Goal: Information Seeking & Learning: Learn about a topic

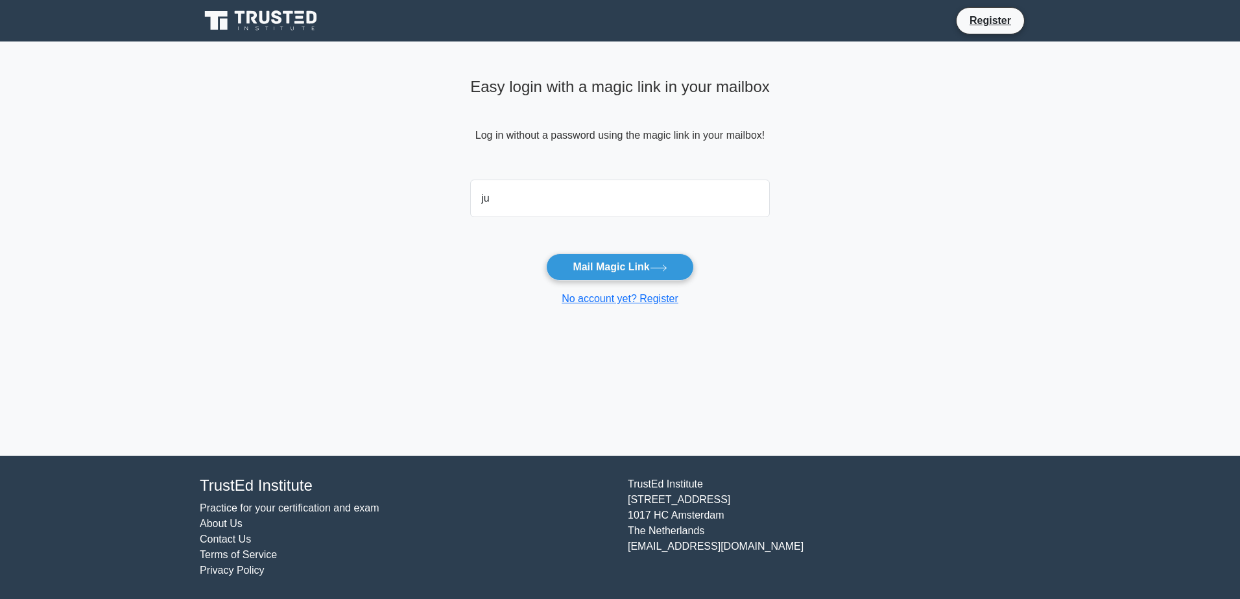
type input "j"
type input "aljuhanim@maaden.com.sa"
click at [595, 273] on button "Mail Magic Link" at bounding box center [619, 267] width 147 height 27
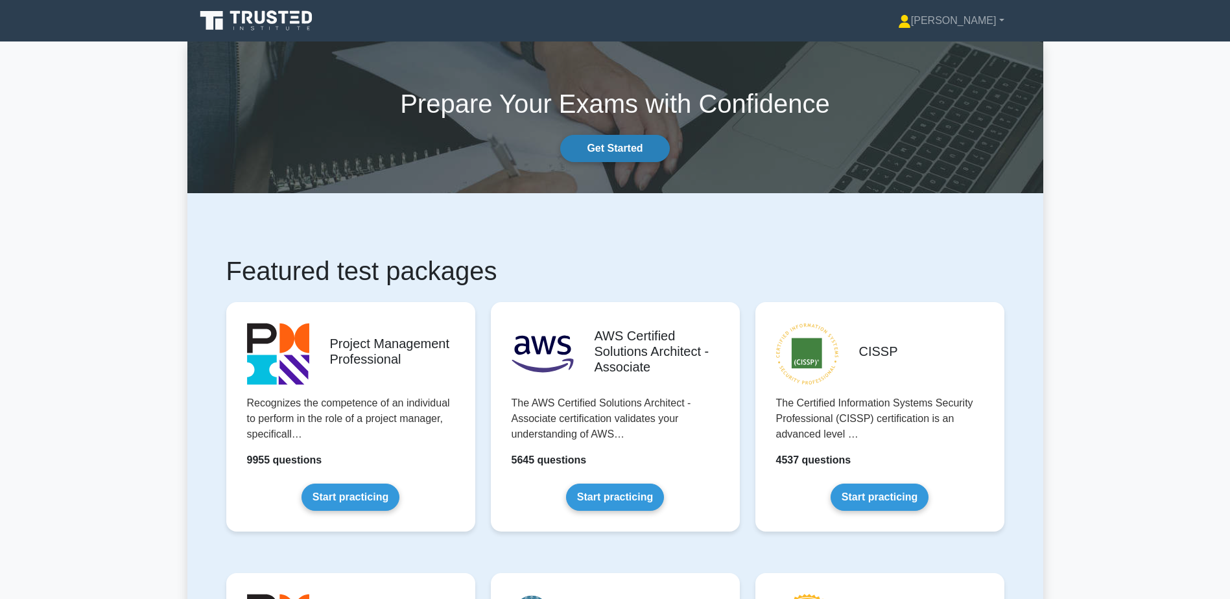
click at [631, 149] on link "Get Started" at bounding box center [614, 148] width 109 height 27
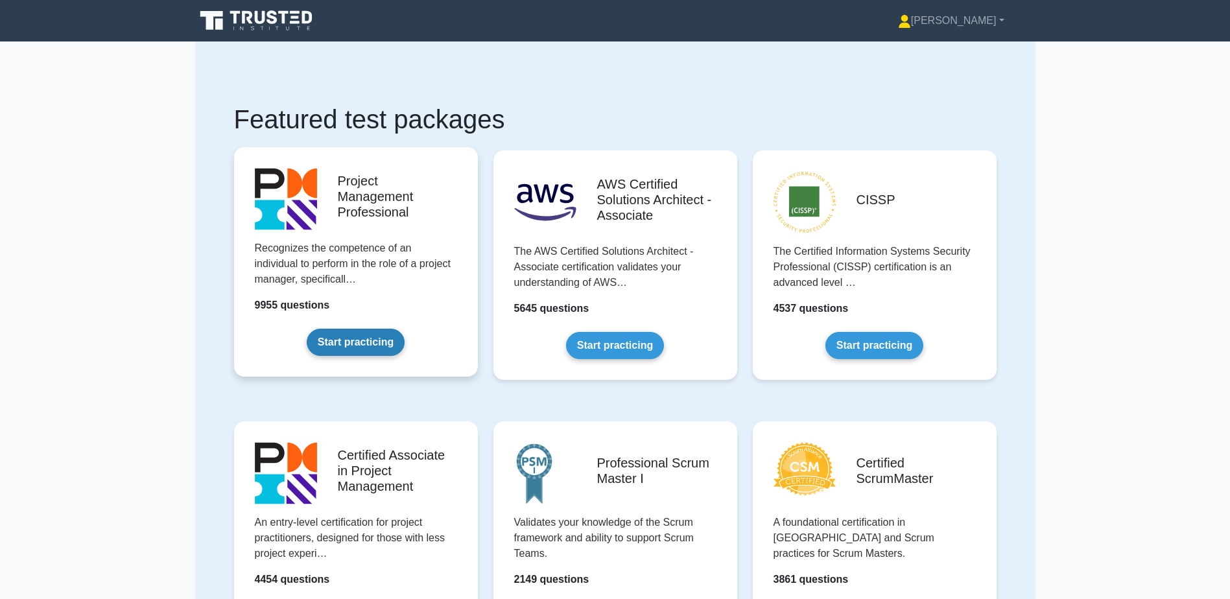
click at [356, 339] on link "Start practicing" at bounding box center [356, 342] width 98 height 27
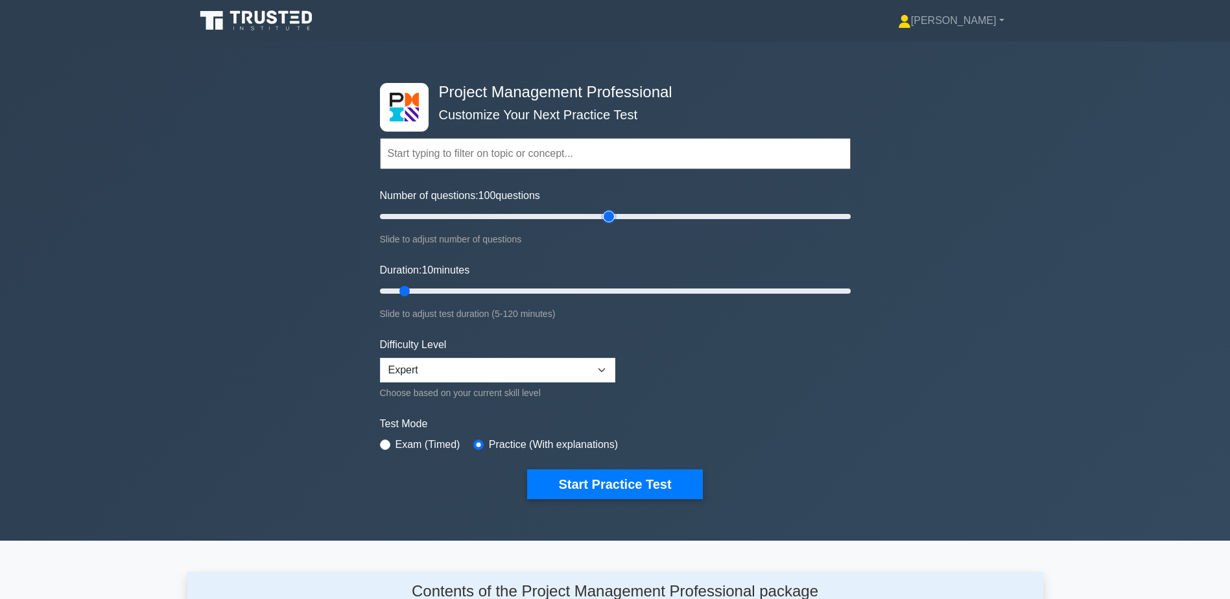
drag, startPoint x: 394, startPoint y: 217, endPoint x: 604, endPoint y: 226, distance: 210.4
type input "100"
click at [604, 224] on input "Number of questions: 100 questions" at bounding box center [615, 217] width 471 height 16
drag, startPoint x: 409, startPoint y: 293, endPoint x: 603, endPoint y: 294, distance: 194.0
type input "60"
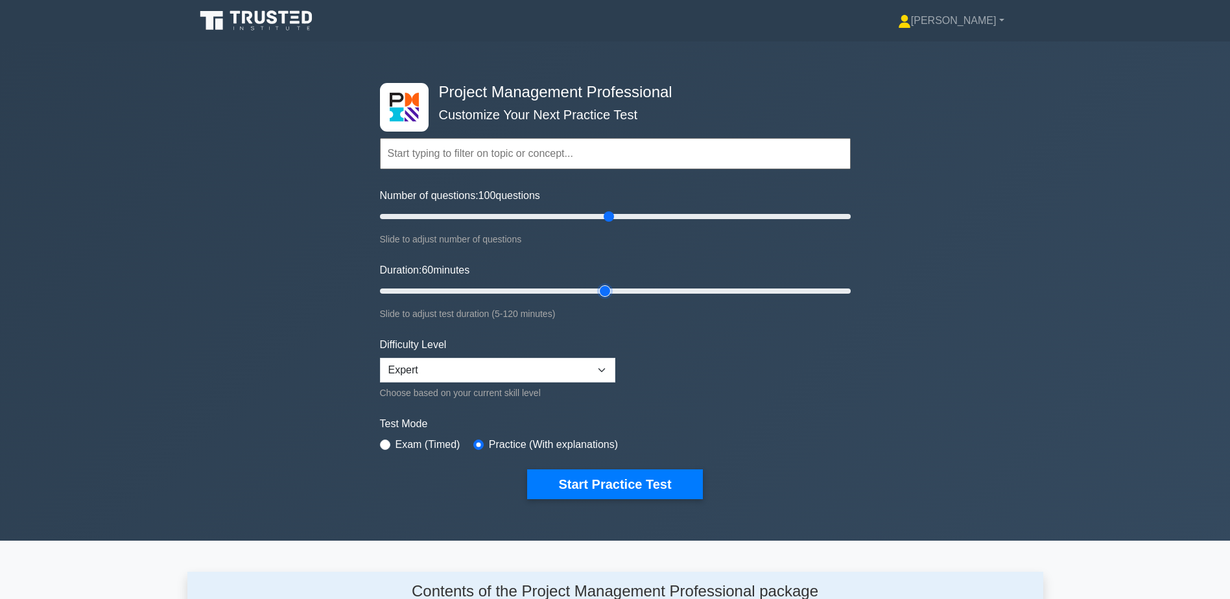
click at [603, 294] on input "Duration: 60 minutes" at bounding box center [615, 291] width 471 height 16
click at [625, 485] on button "Start Practice Test" at bounding box center [614, 485] width 175 height 30
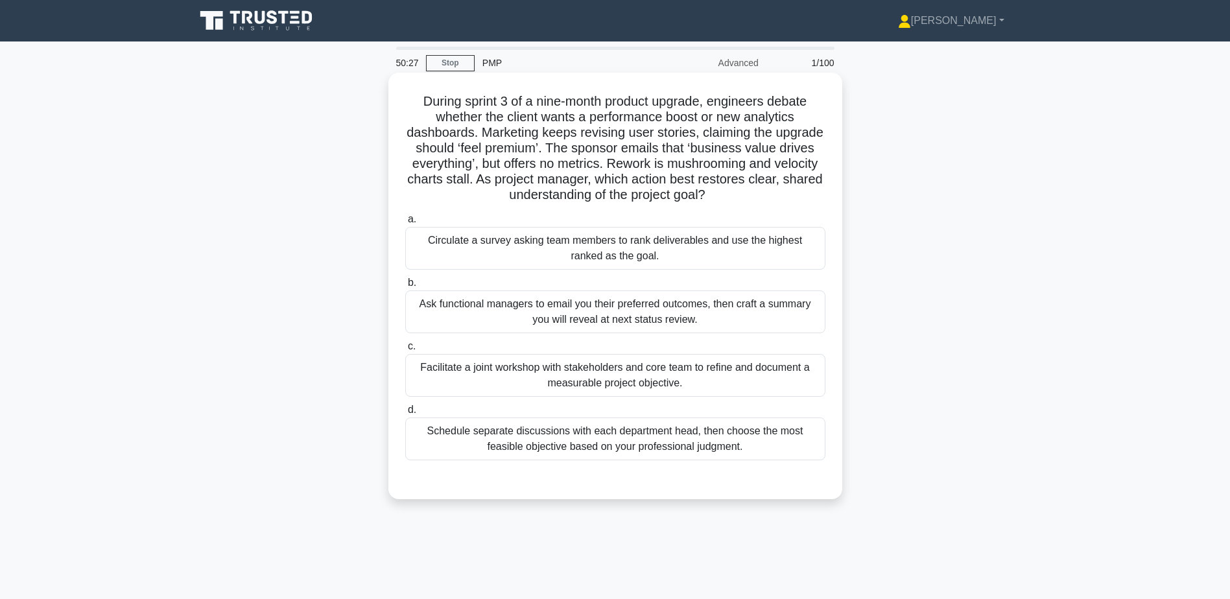
click at [611, 370] on div "Facilitate a joint workshop with stakeholders and core team to refine and docum…" at bounding box center [615, 375] width 420 height 43
click at [405, 351] on input "c. Facilitate a joint workshop with stakeholders and core team to refine and do…" at bounding box center [405, 346] width 0 height 8
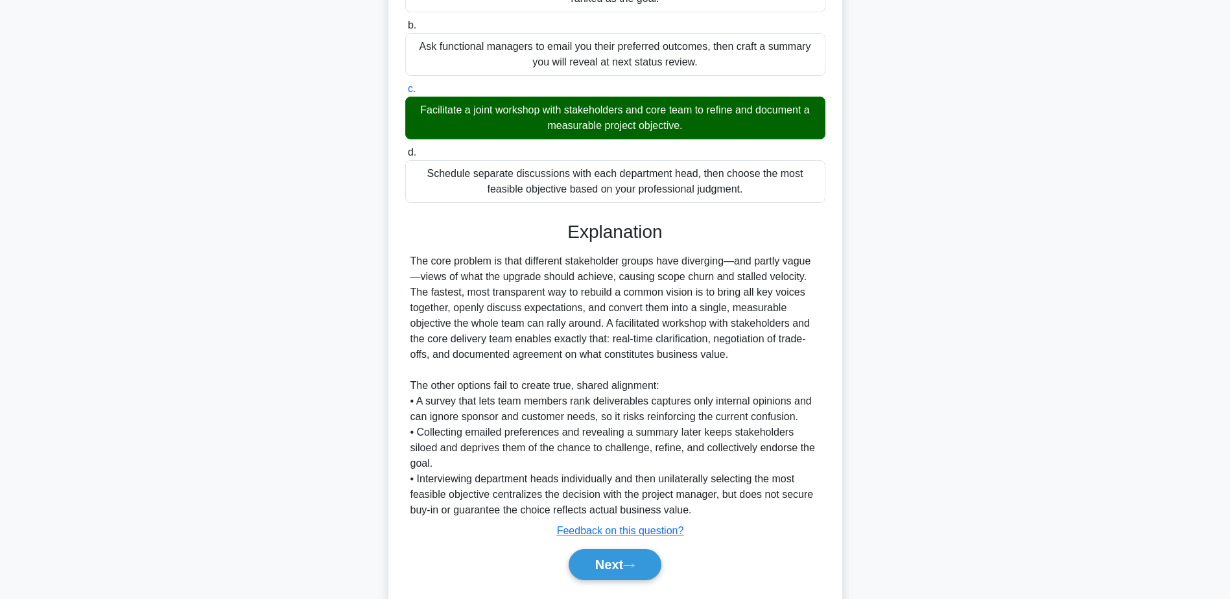
scroll to position [279, 0]
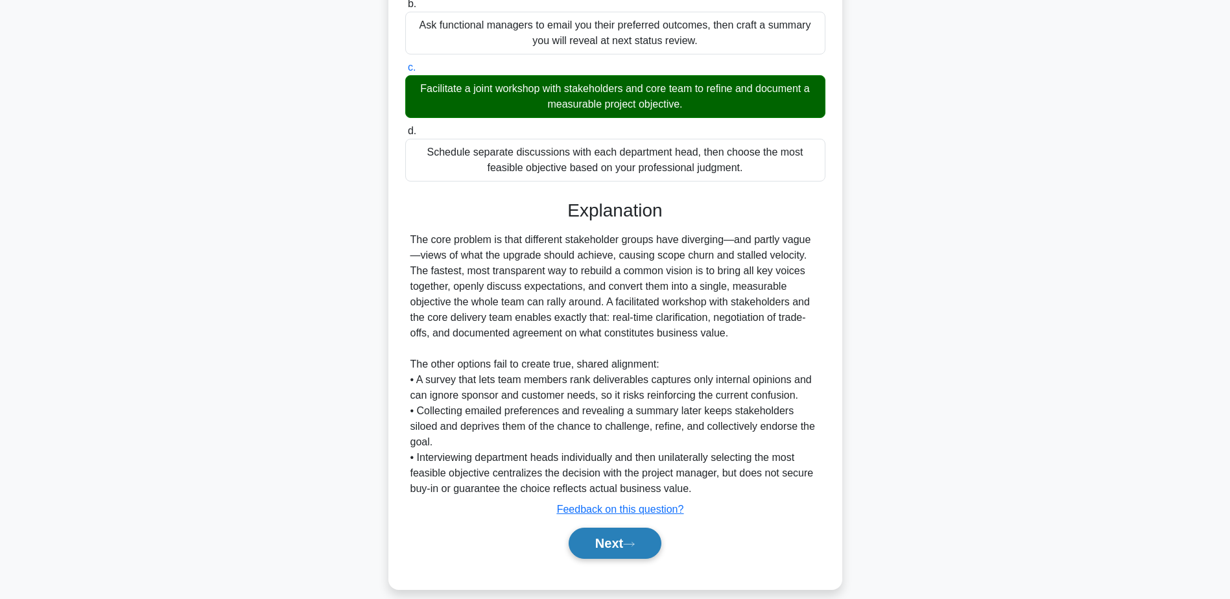
click at [618, 528] on button "Next" at bounding box center [615, 543] width 93 height 31
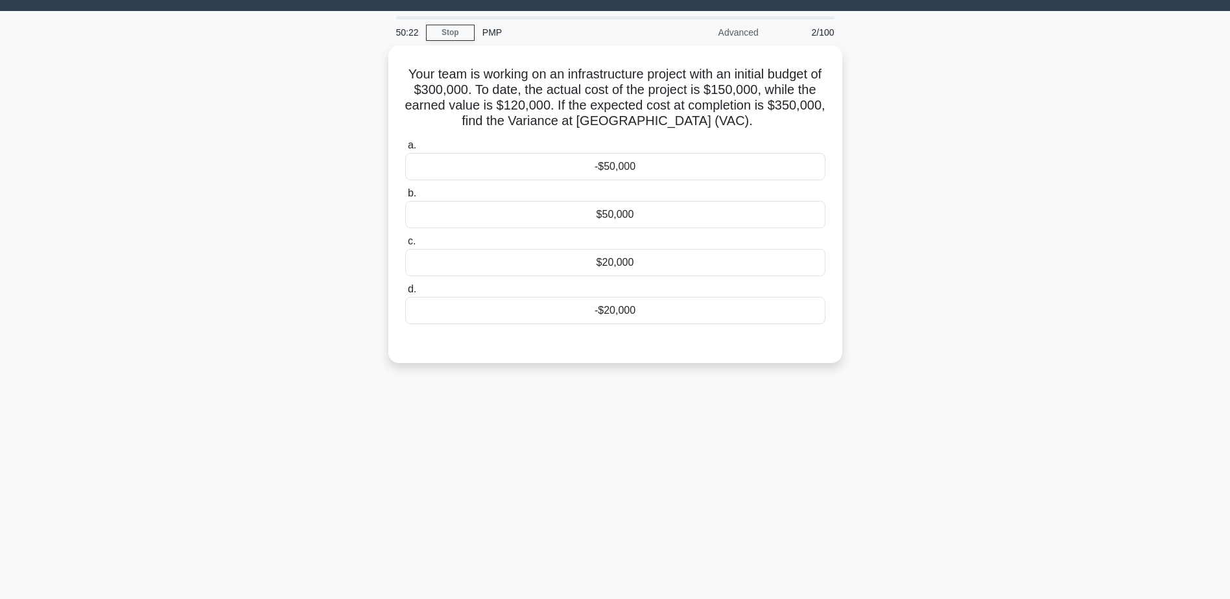
scroll to position [0, 0]
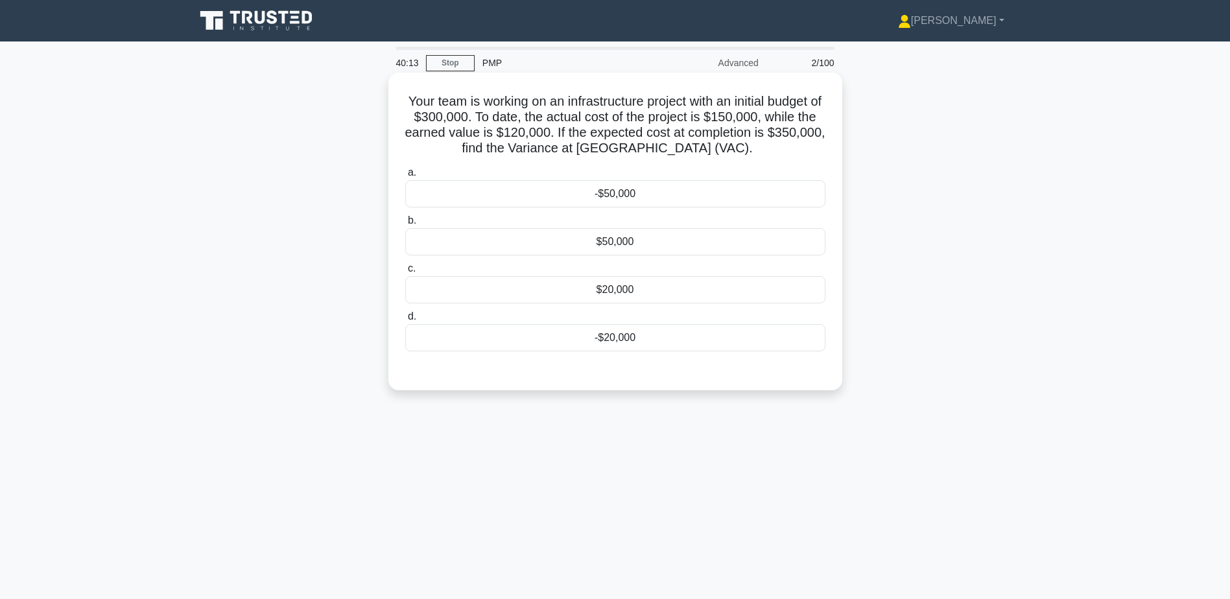
click at [605, 198] on div "-$50,000" at bounding box center [615, 193] width 420 height 27
click at [405, 177] on input "a. -$50,000" at bounding box center [405, 173] width 0 height 8
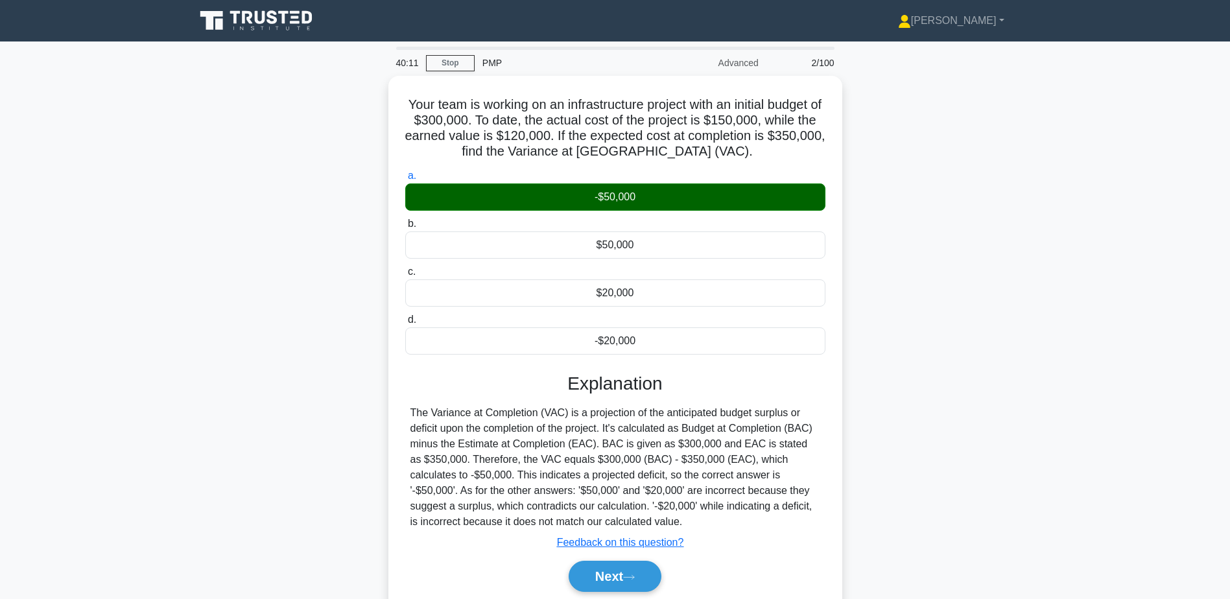
scroll to position [101, 0]
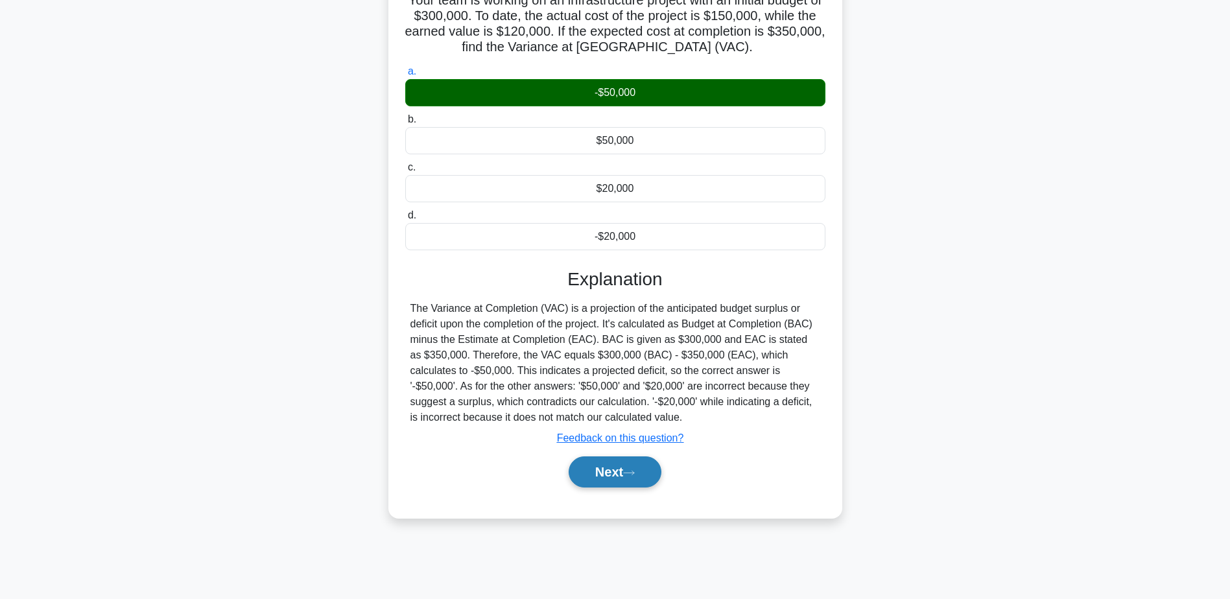
click at [610, 469] on button "Next" at bounding box center [615, 472] width 93 height 31
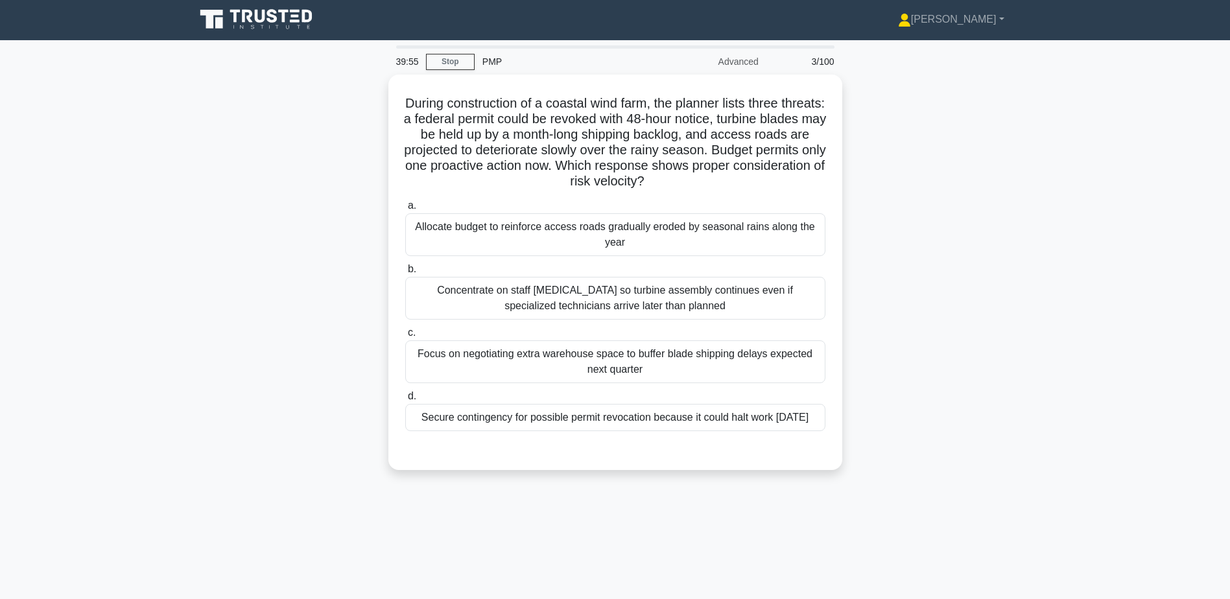
scroll to position [0, 0]
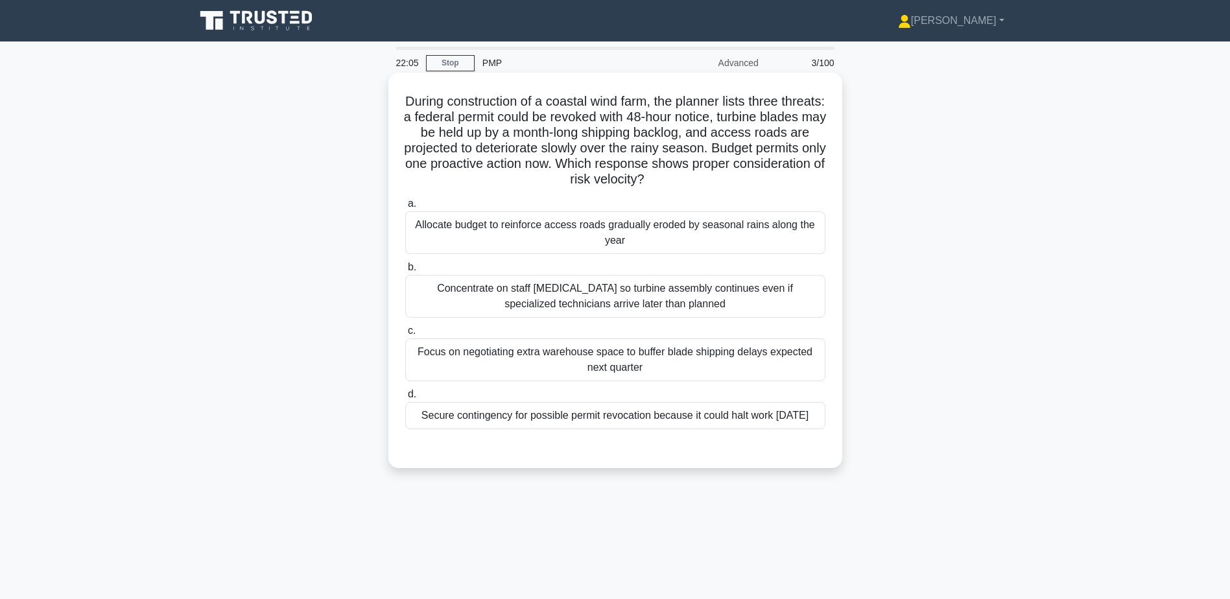
click at [566, 424] on div "Secure contingency for possible permit revocation because it could halt work [D…" at bounding box center [615, 415] width 420 height 27
click at [405, 399] on input "d. Secure contingency for possible permit revocation because it could halt work…" at bounding box center [405, 394] width 0 height 8
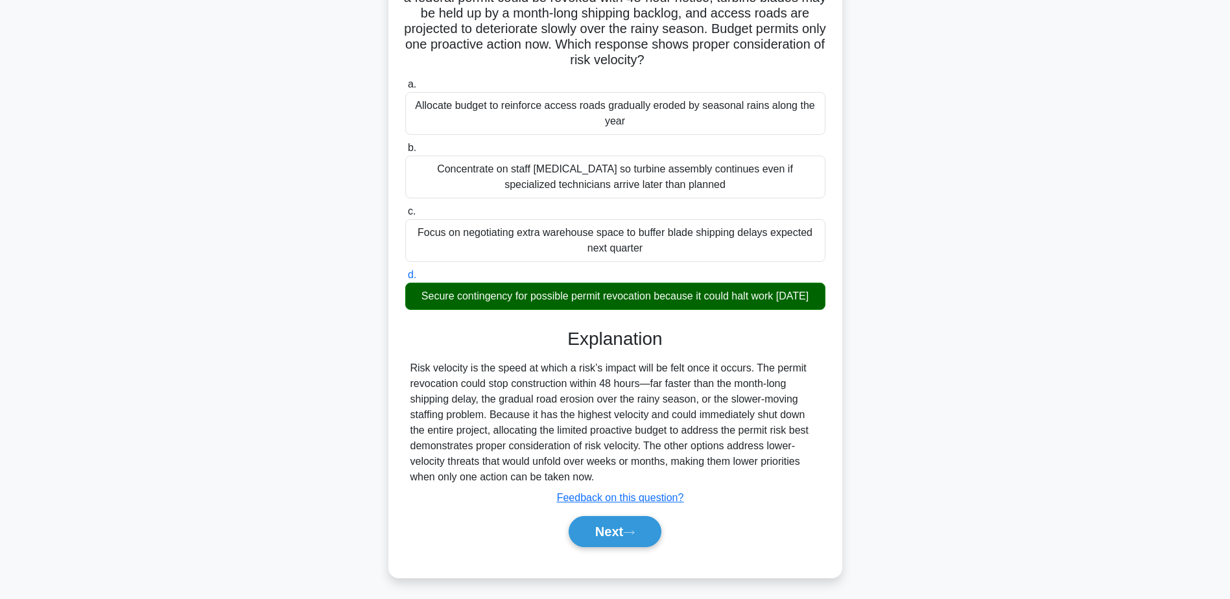
scroll to position [139, 0]
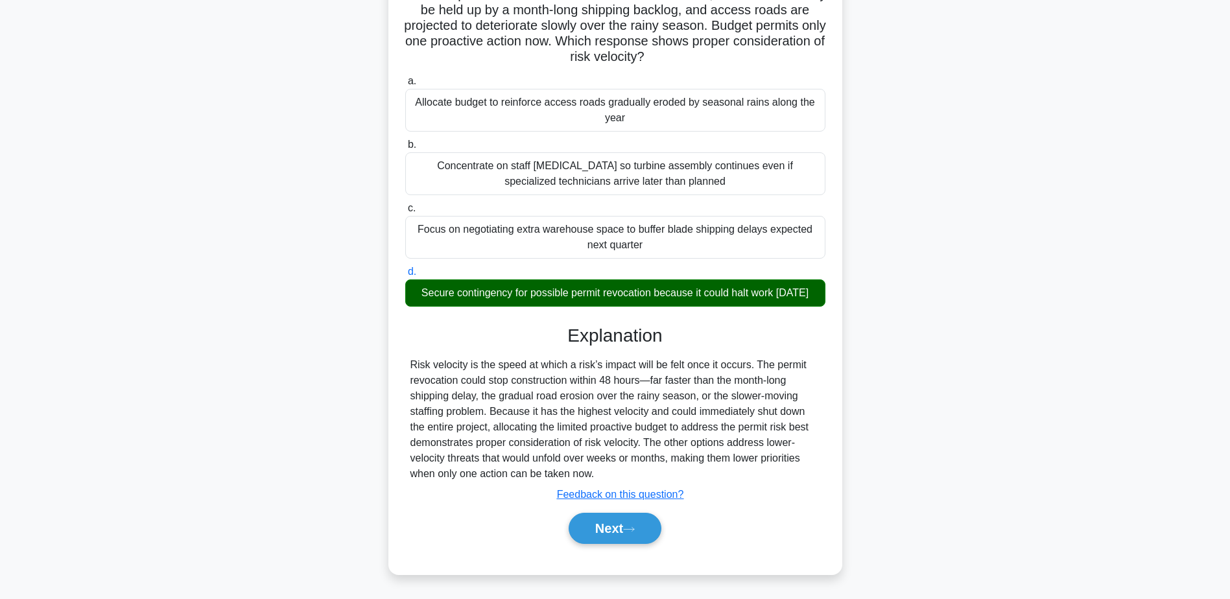
drag, startPoint x: 638, startPoint y: 531, endPoint x: 753, endPoint y: 531, distance: 115.5
click at [753, 531] on div "Next" at bounding box center [616, 528] width 426 height 31
click at [671, 536] on div "Next" at bounding box center [616, 528] width 426 height 31
click at [643, 530] on button "Next" at bounding box center [615, 528] width 93 height 31
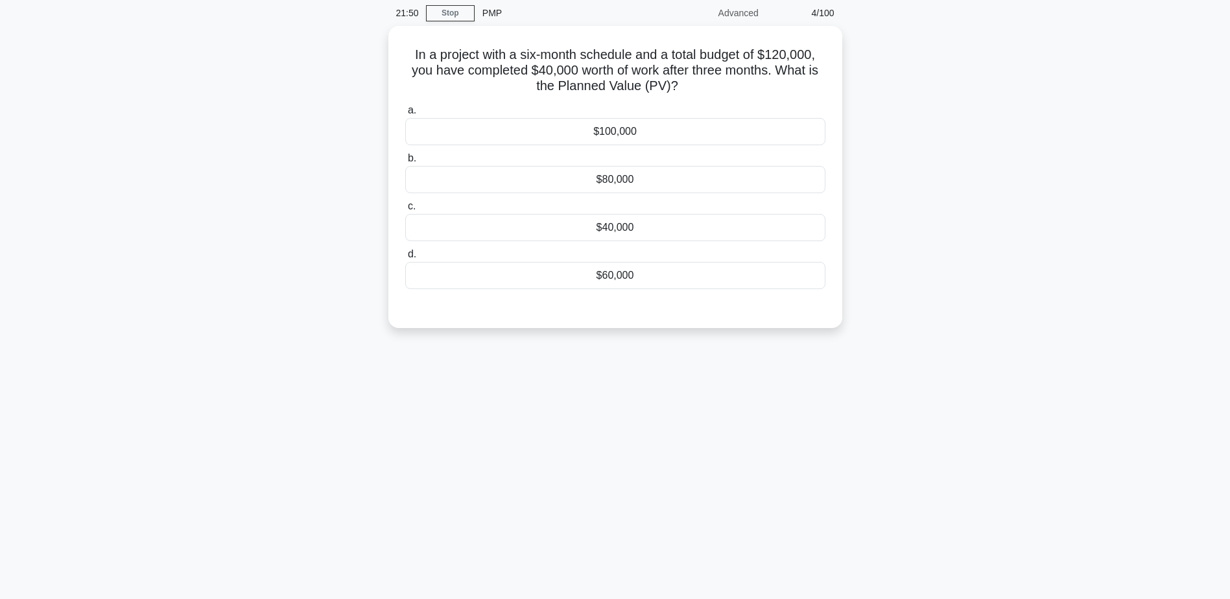
scroll to position [0, 0]
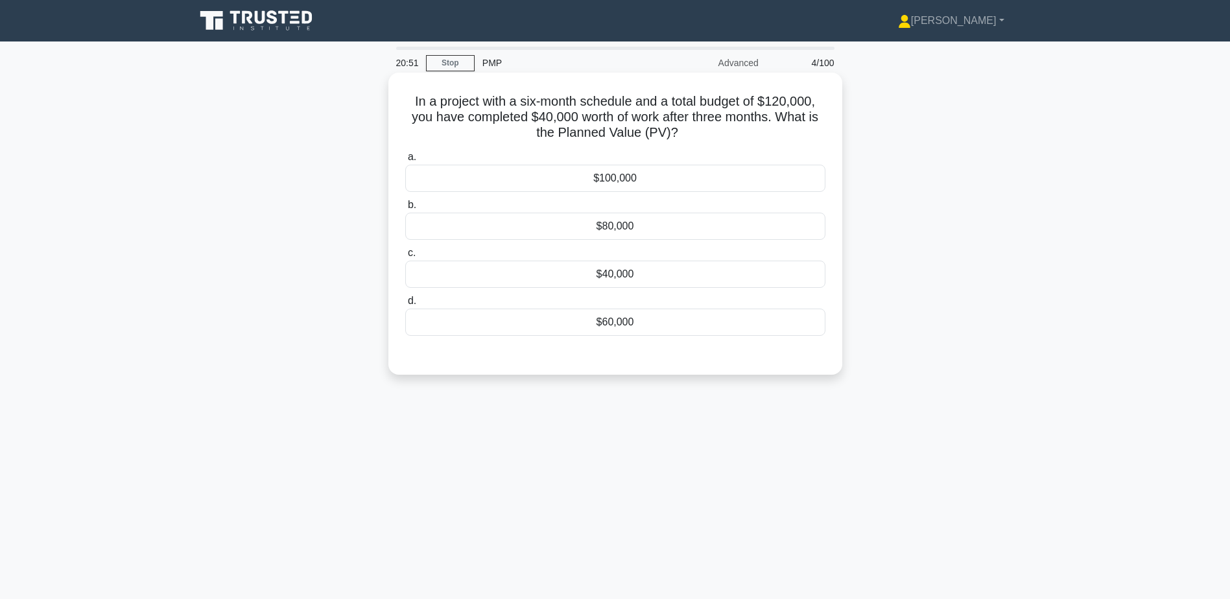
click at [612, 324] on div "$60,000" at bounding box center [615, 322] width 420 height 27
click at [405, 306] on input "d. $60,000" at bounding box center [405, 301] width 0 height 8
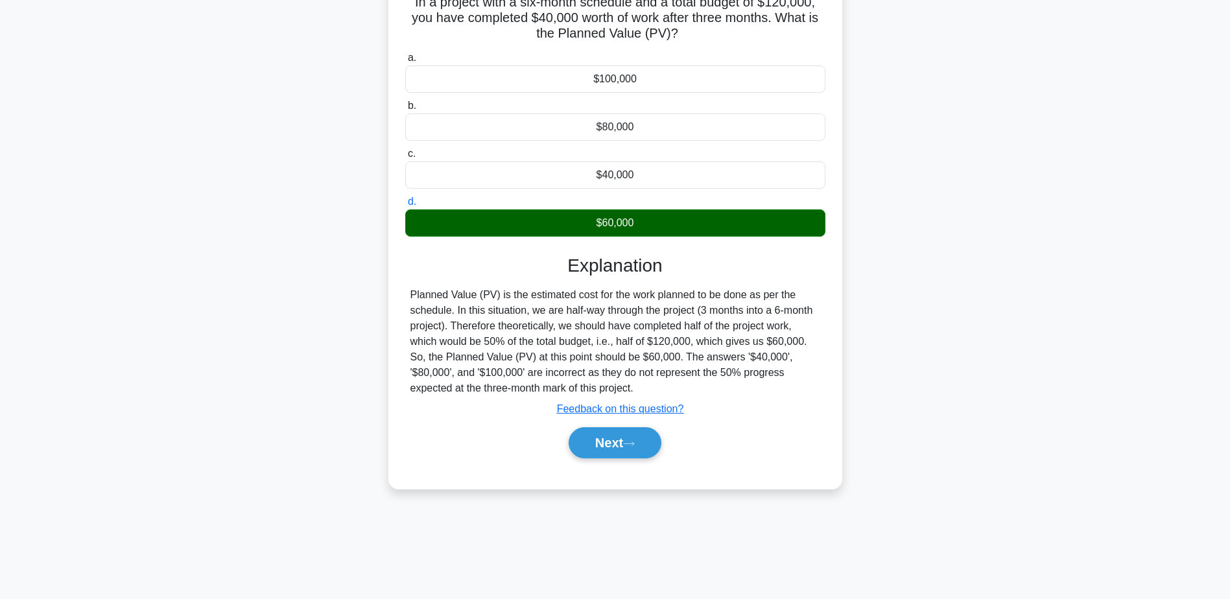
scroll to position [101, 0]
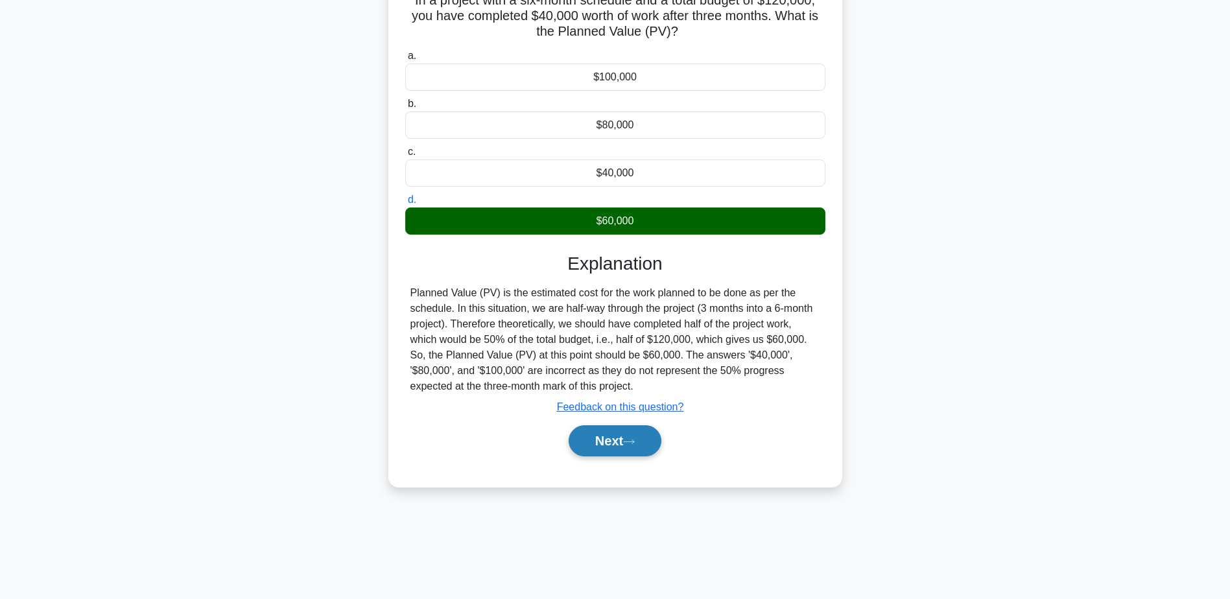
click at [634, 450] on button "Next" at bounding box center [615, 441] width 93 height 31
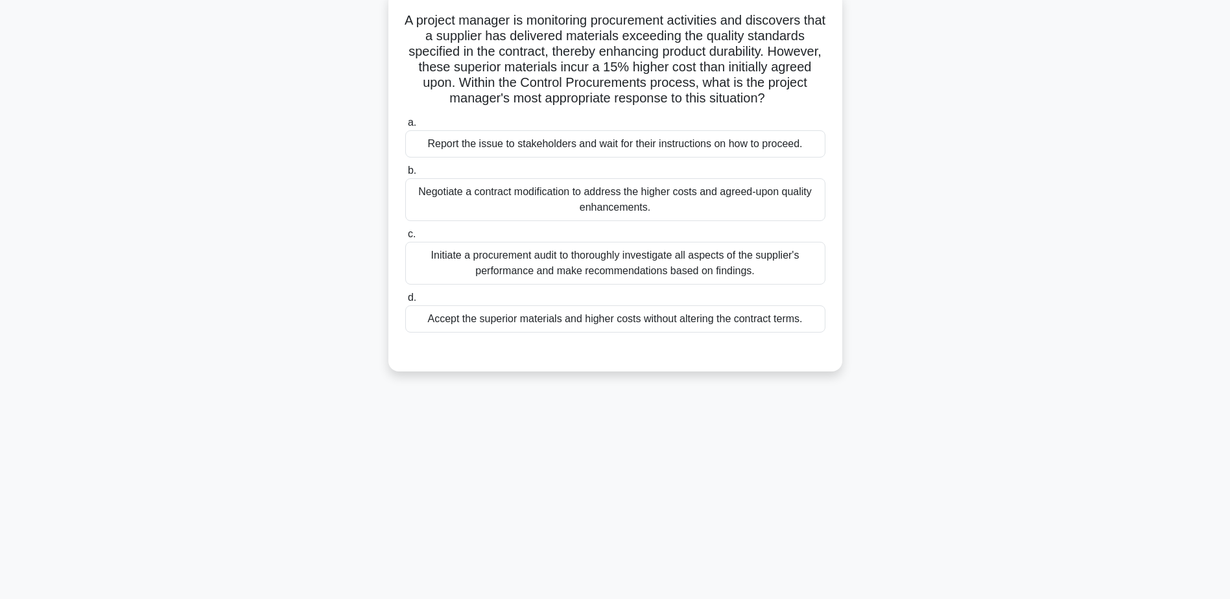
scroll to position [0, 0]
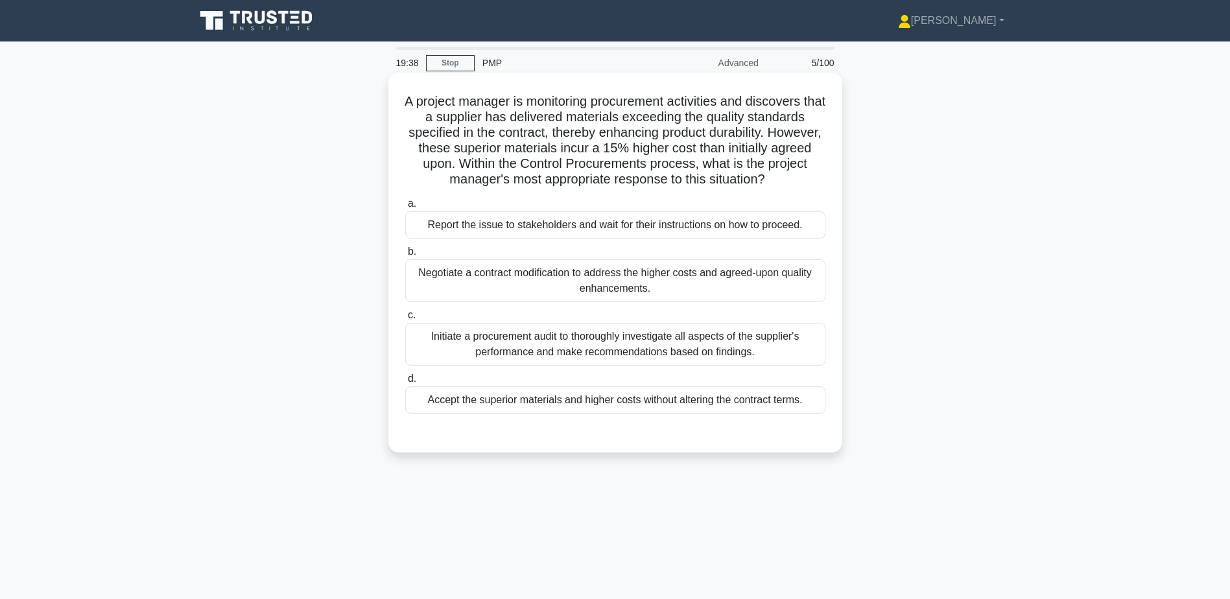
click at [521, 273] on div "Negotiate a contract modification to address the higher costs and agreed-upon q…" at bounding box center [615, 280] width 420 height 43
click at [405, 256] on input "b. Negotiate a contract modification to address the higher costs and agreed-upo…" at bounding box center [405, 252] width 0 height 8
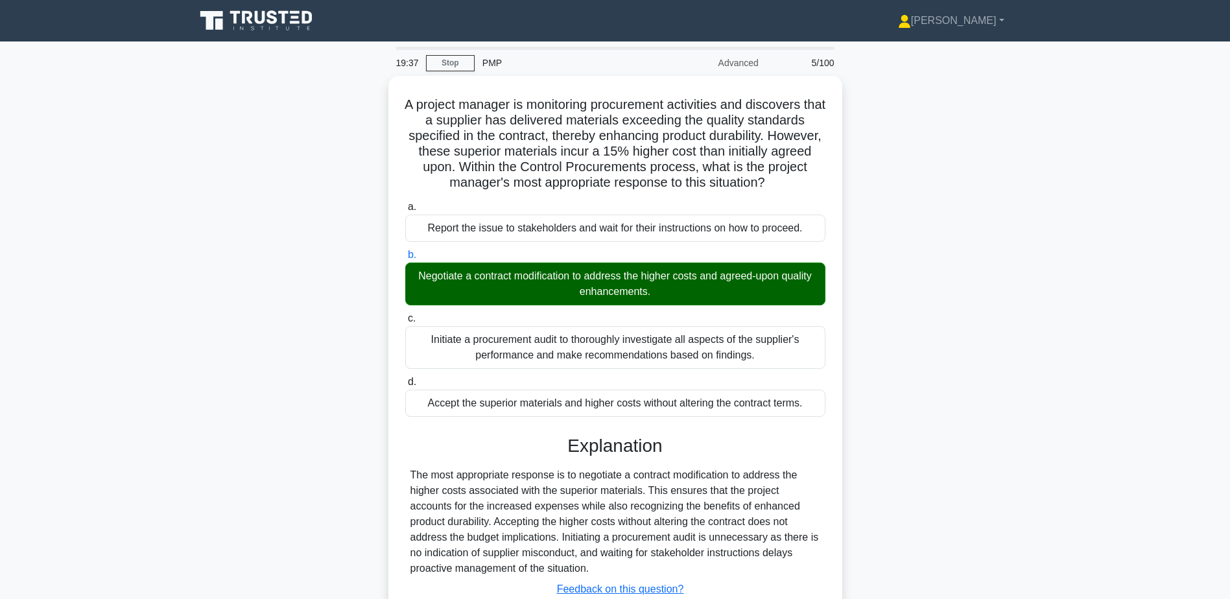
scroll to position [101, 0]
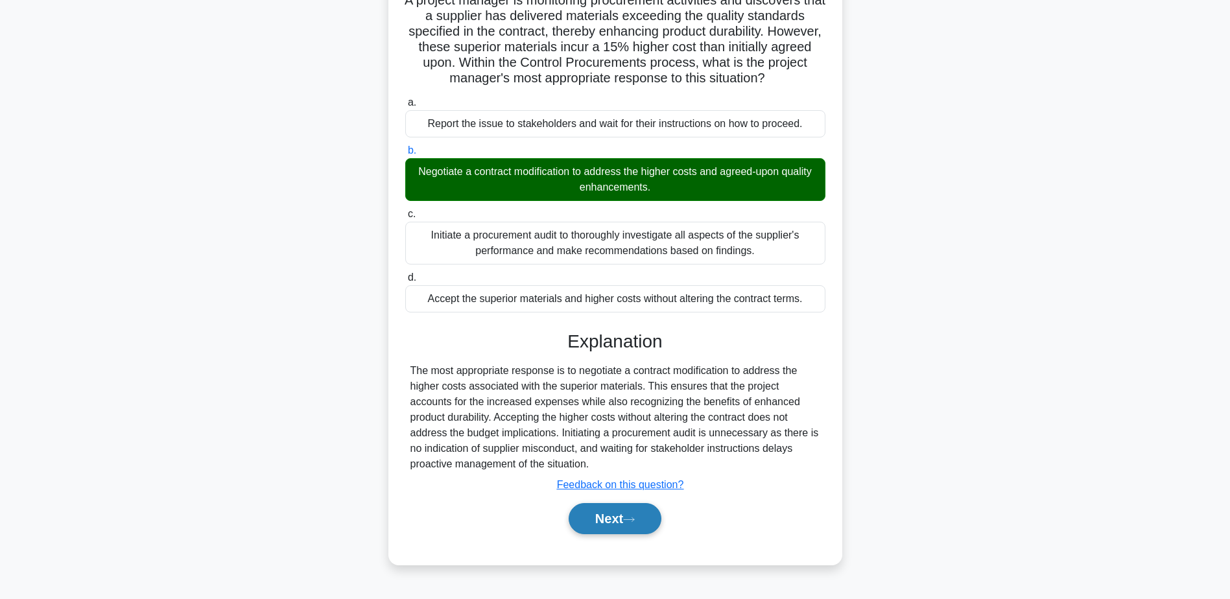
click at [627, 525] on button "Next" at bounding box center [615, 518] width 93 height 31
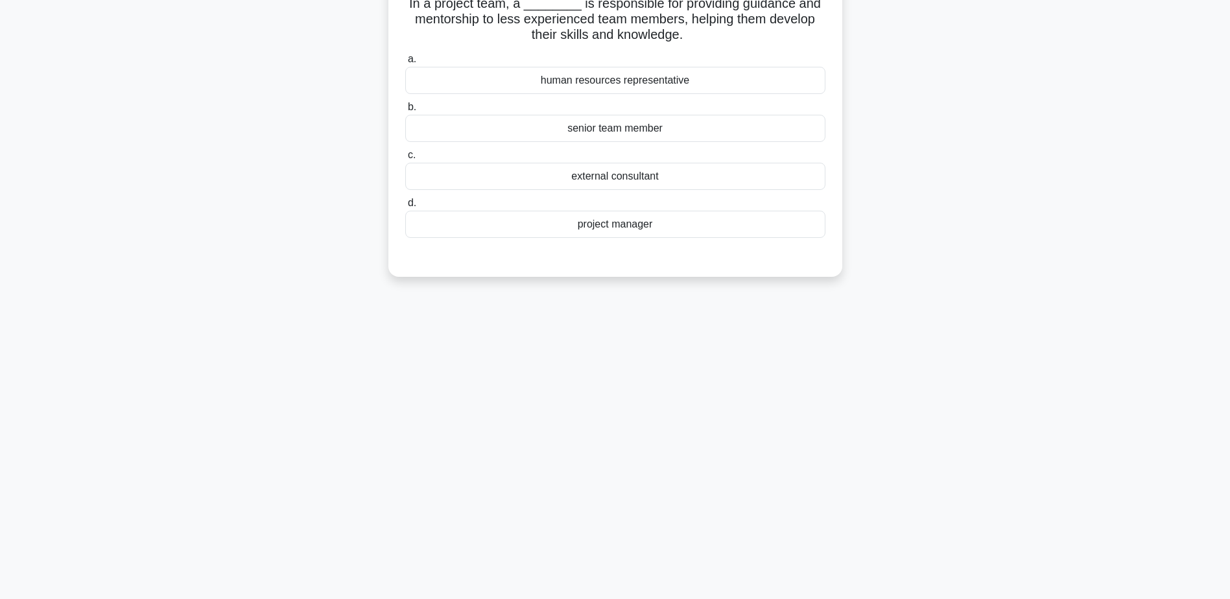
scroll to position [0, 0]
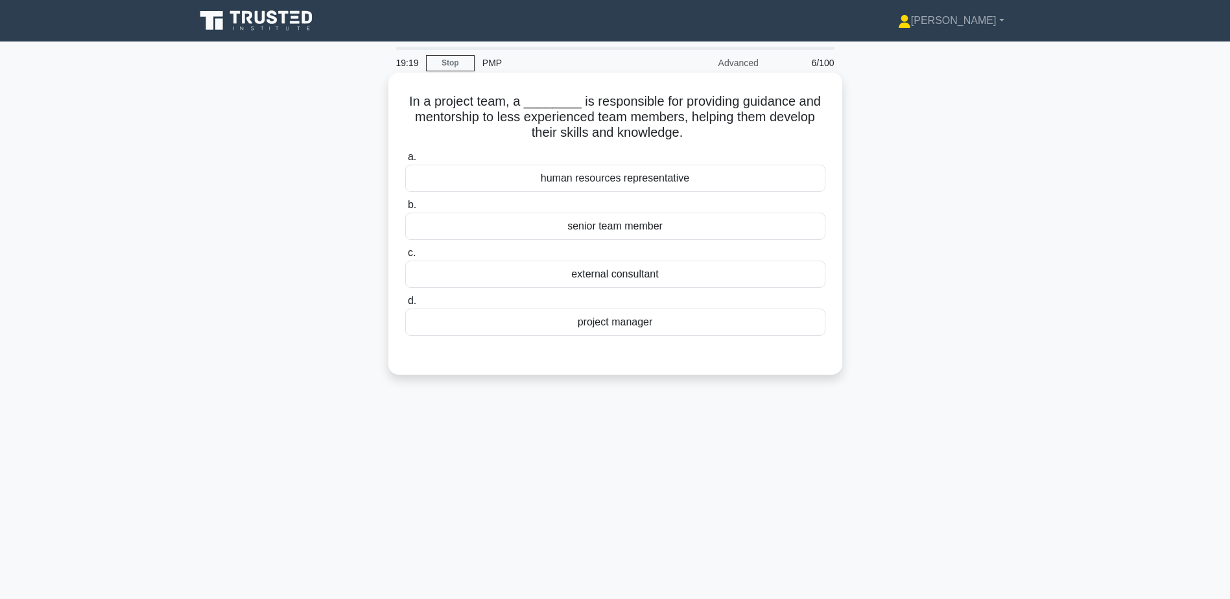
click at [584, 233] on div "senior team member" at bounding box center [615, 226] width 420 height 27
click at [405, 210] on input "b. senior team member" at bounding box center [405, 205] width 0 height 8
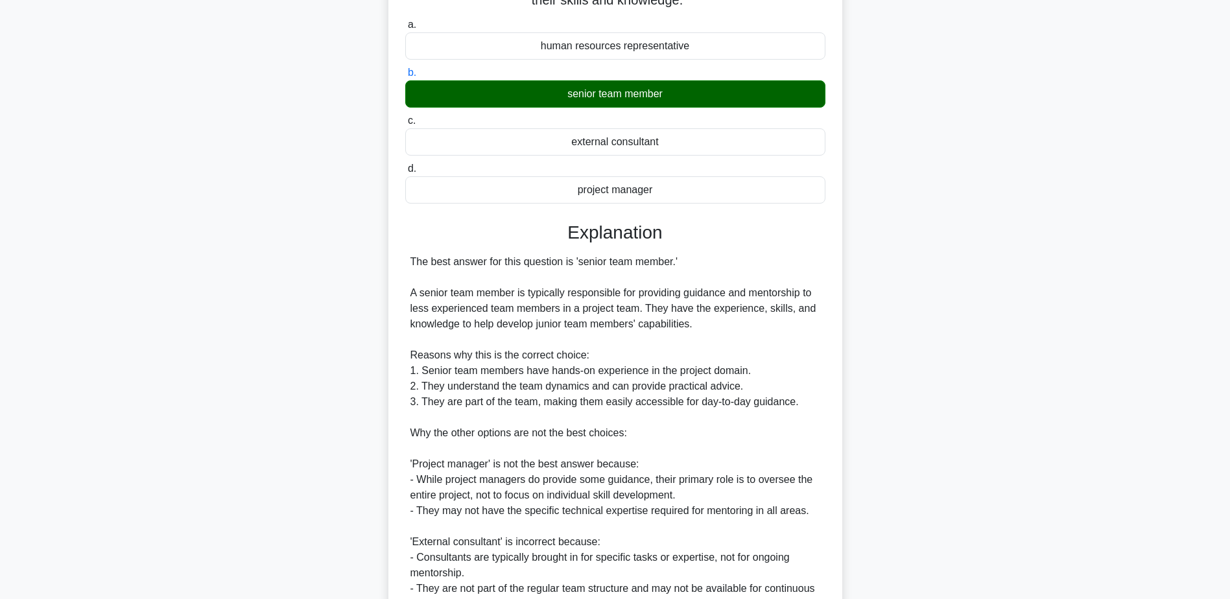
scroll to position [341, 0]
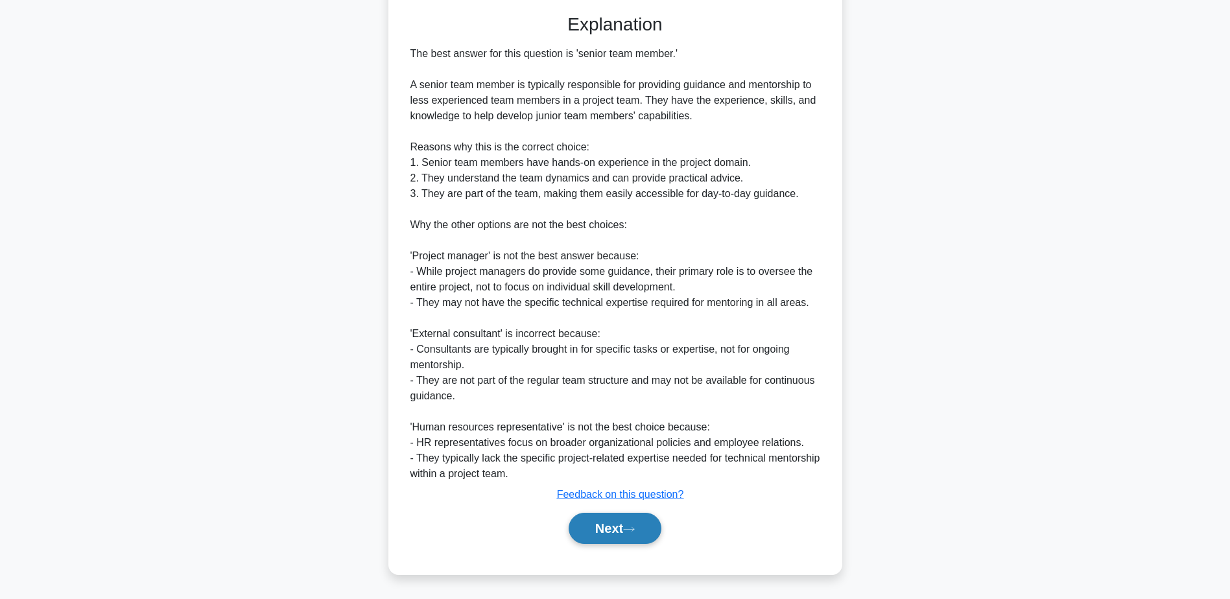
click at [614, 520] on button "Next" at bounding box center [615, 528] width 93 height 31
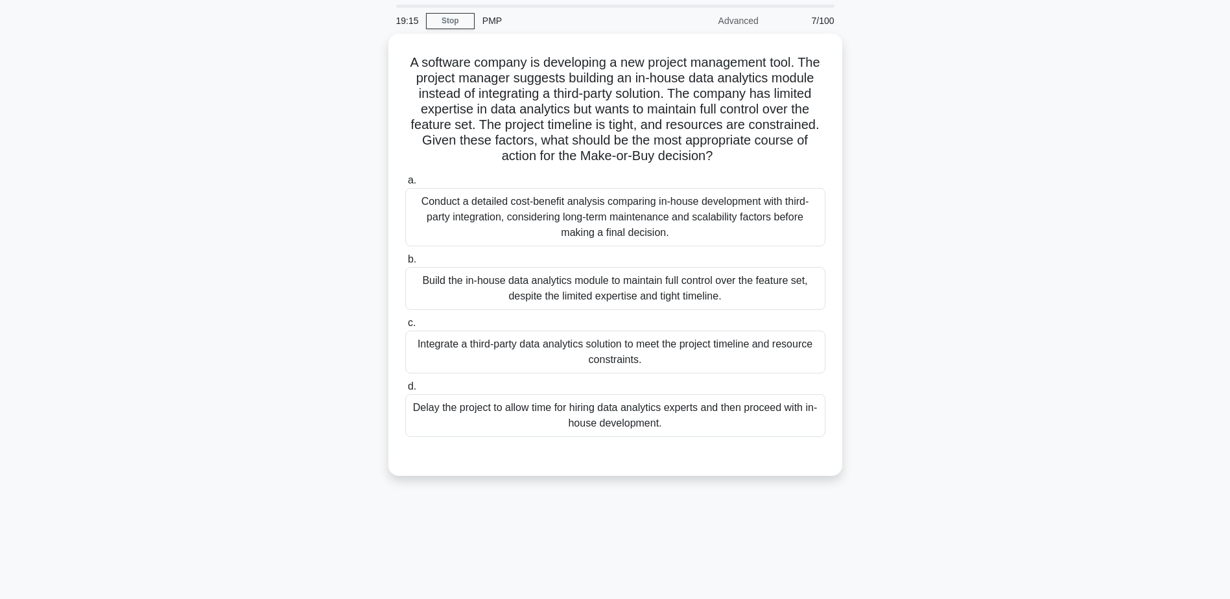
scroll to position [0, 0]
